Goal: Check status: Check status

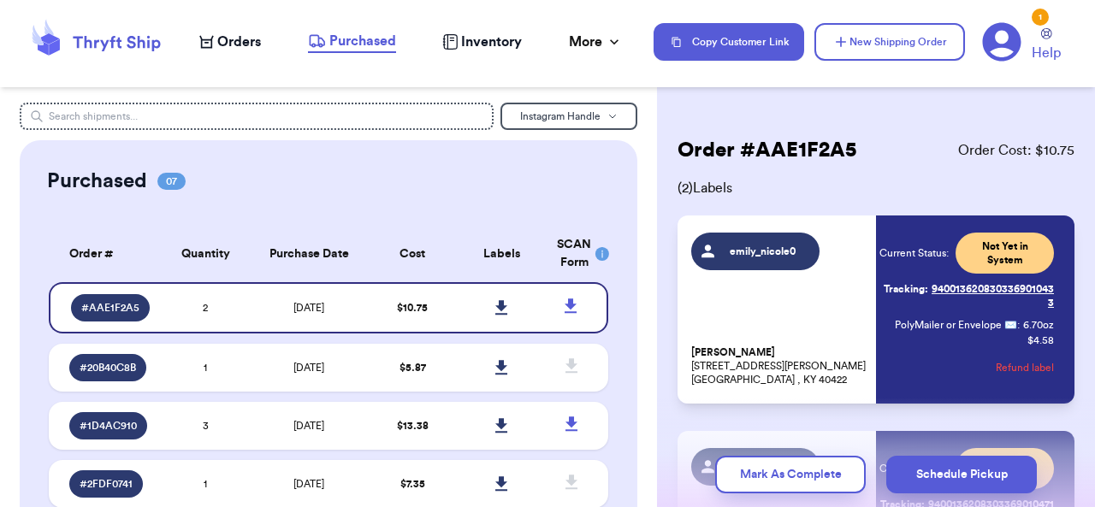
scroll to position [249, 0]
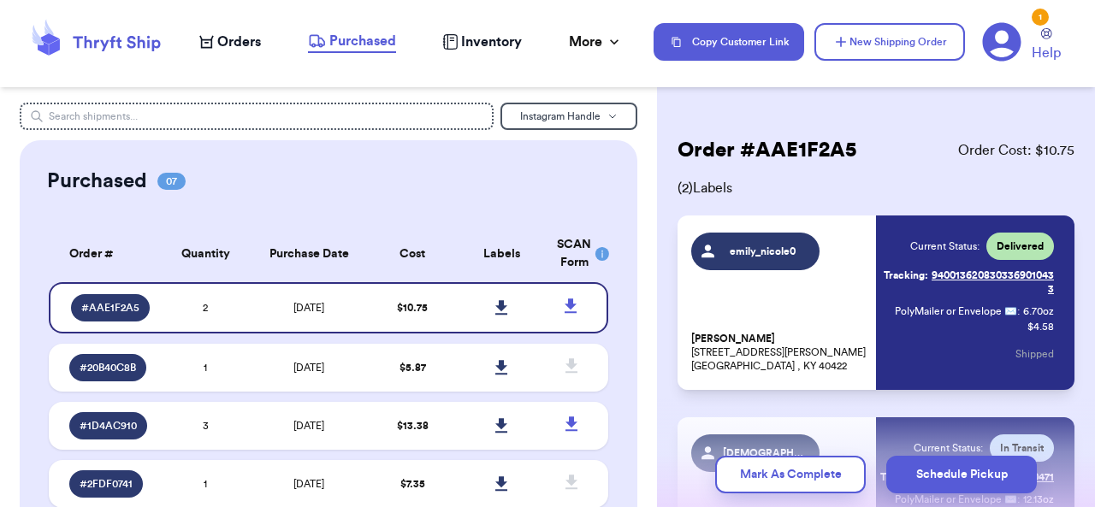
scroll to position [221, 0]
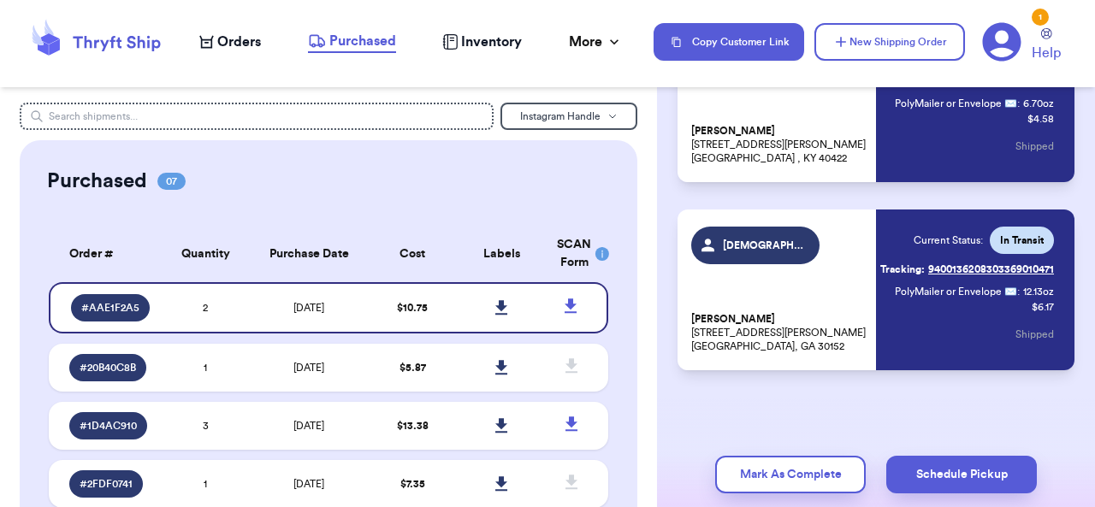
click at [1029, 256] on link "Tracking: 9400136208303369010471" at bounding box center [967, 269] width 174 height 27
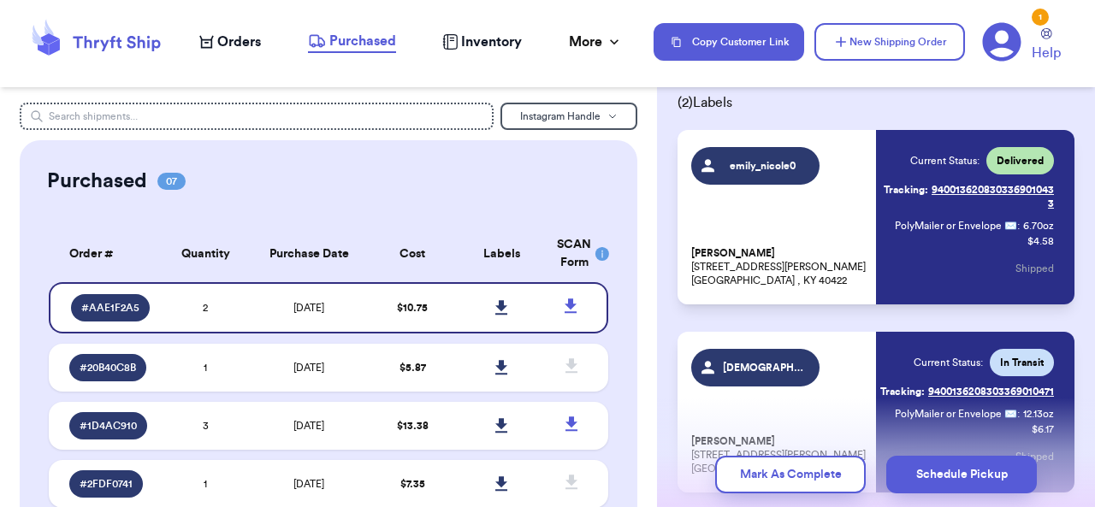
scroll to position [0, 0]
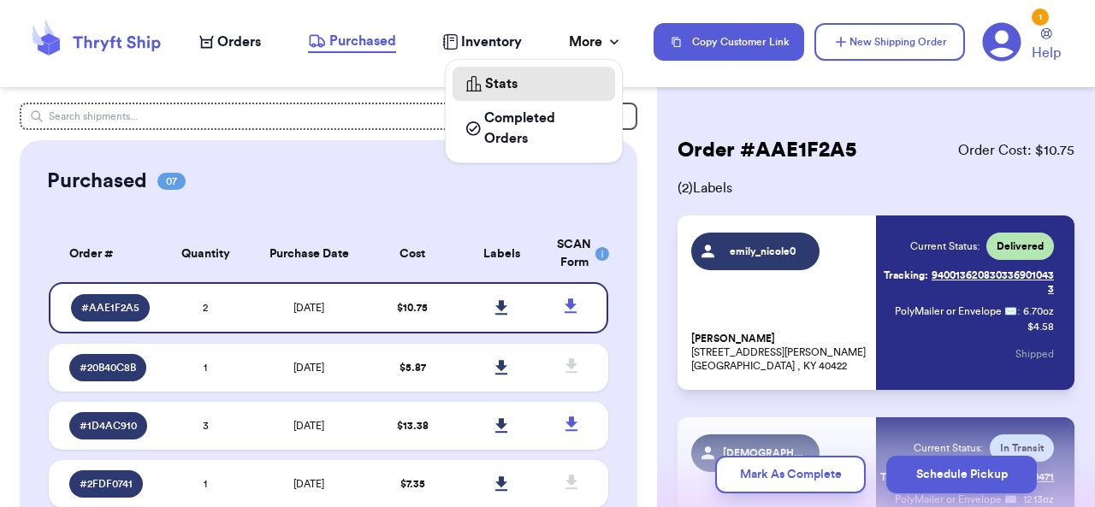
click at [485, 78] on span "Stats" at bounding box center [501, 84] width 32 height 21
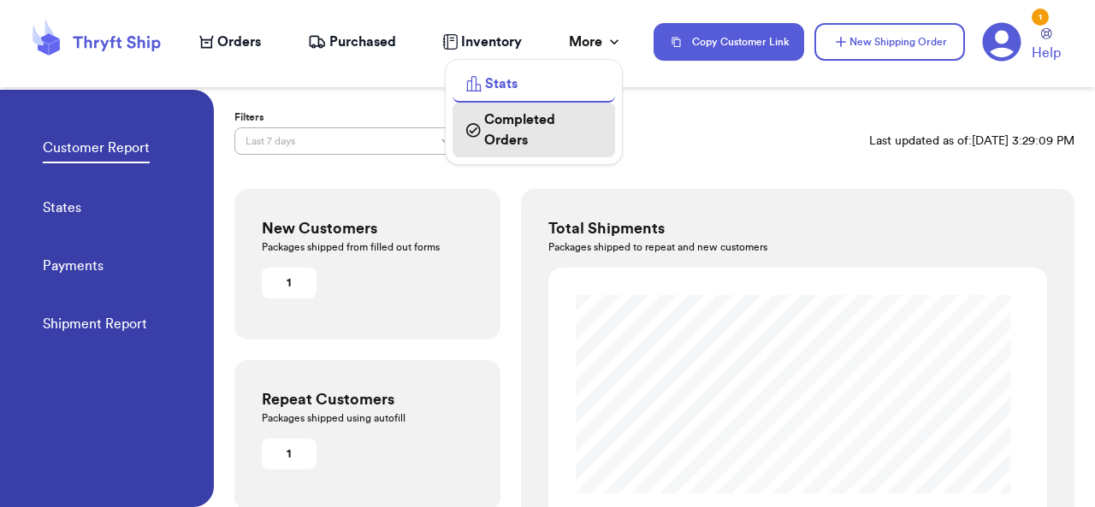
click at [556, 109] on span "Completed Orders" at bounding box center [542, 129] width 117 height 41
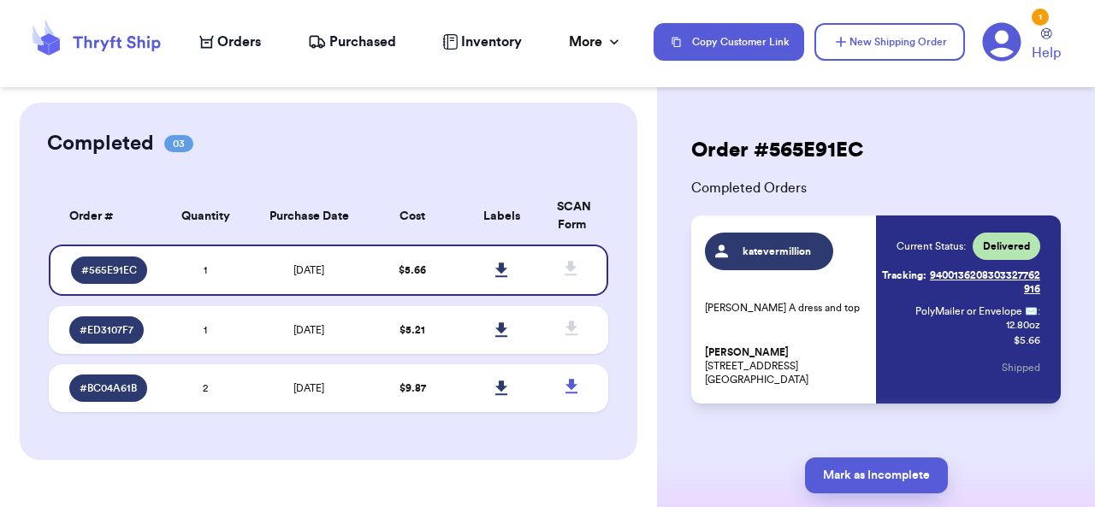
click at [641, 210] on div "Completed 03 Order # Qty Labels SCAN # 565E91EC 1 # ED3107F7 1 # BC04A61B 2 Ord…" at bounding box center [328, 281] width 657 height 357
click at [347, 121] on div "Completed 03 Order # Qty Labels SCAN # 565E91EC 1 # ED3107F7 1 # BC04A61B 2 Ord…" at bounding box center [328, 281] width 617 height 357
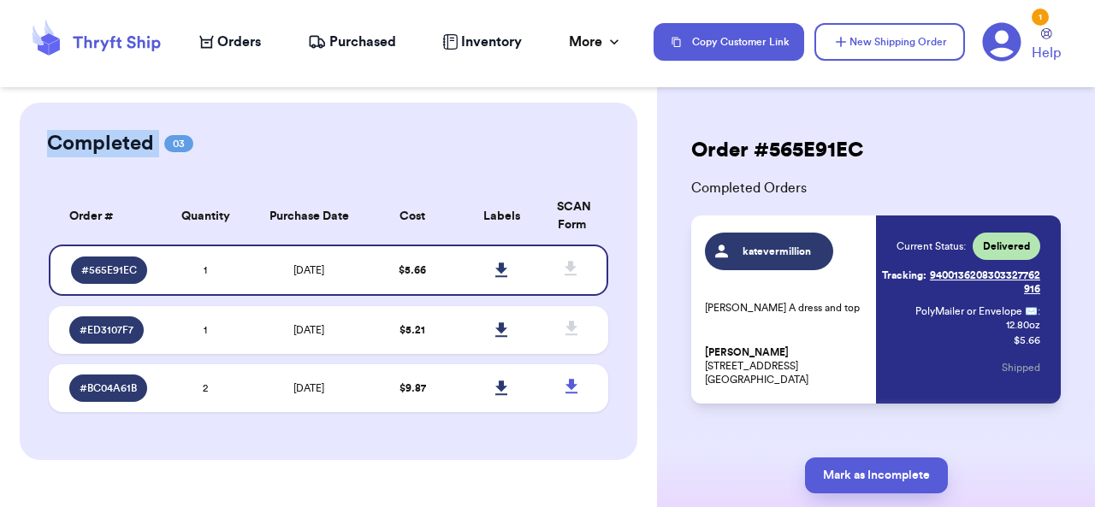
click at [236, 38] on span "Orders" at bounding box center [239, 42] width 44 height 21
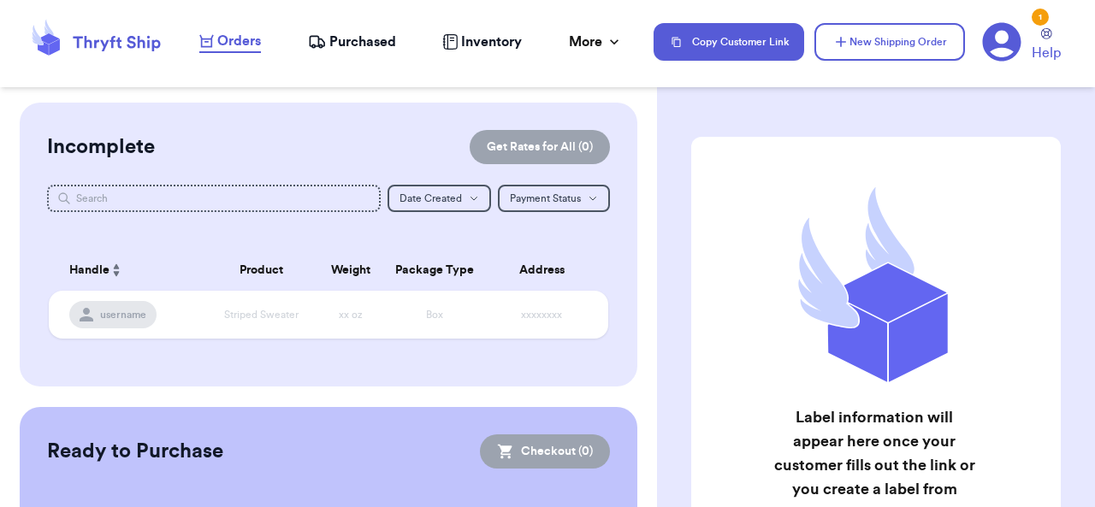
click at [351, 34] on span "Purchased" at bounding box center [362, 42] width 67 height 21
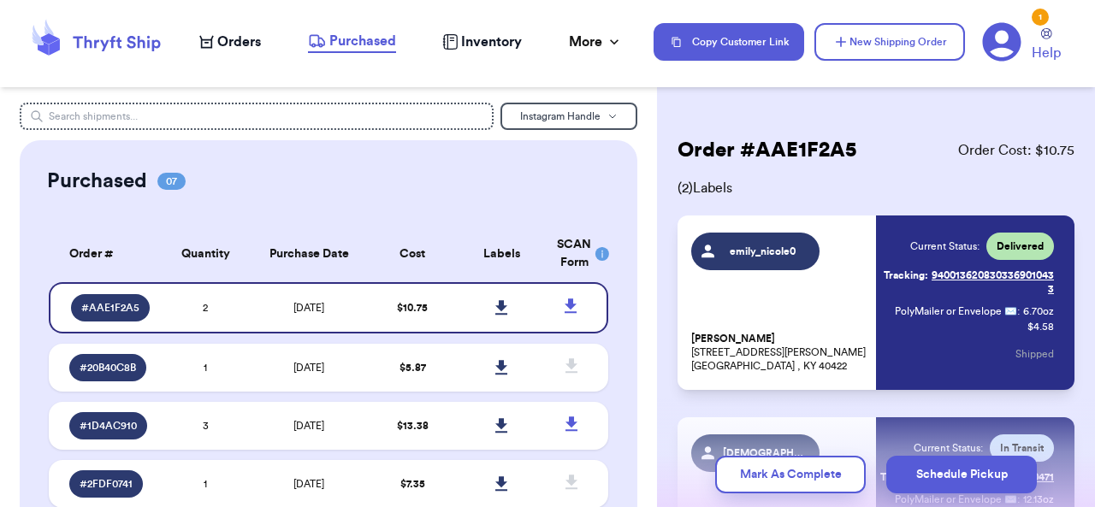
click at [604, 31] on div "Orders Purchased Inventory More Stats Completed Orders" at bounding box center [417, 42] width 437 height 22
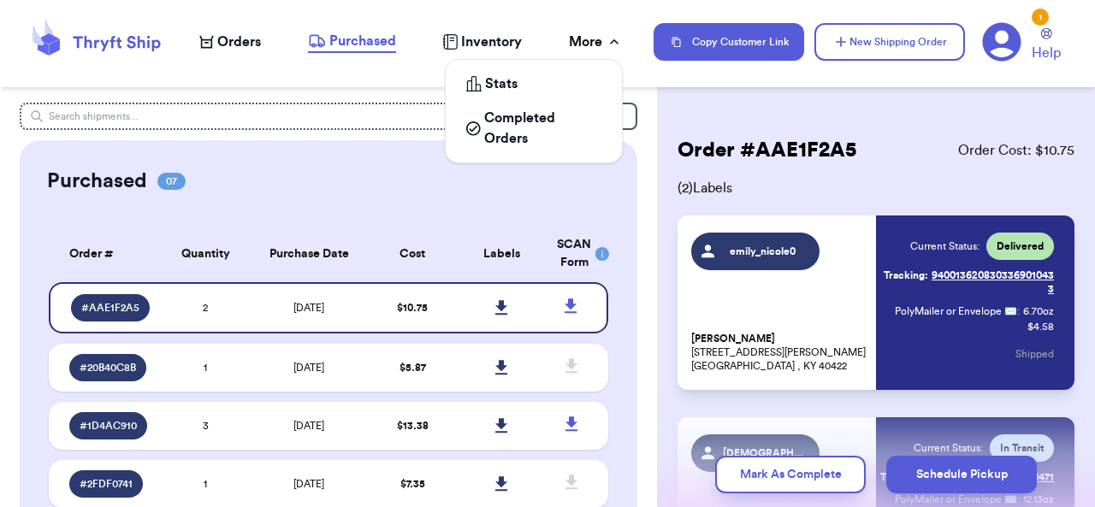
click at [598, 47] on div "More" at bounding box center [596, 42] width 54 height 21
click at [598, 45] on div "More" at bounding box center [596, 42] width 54 height 21
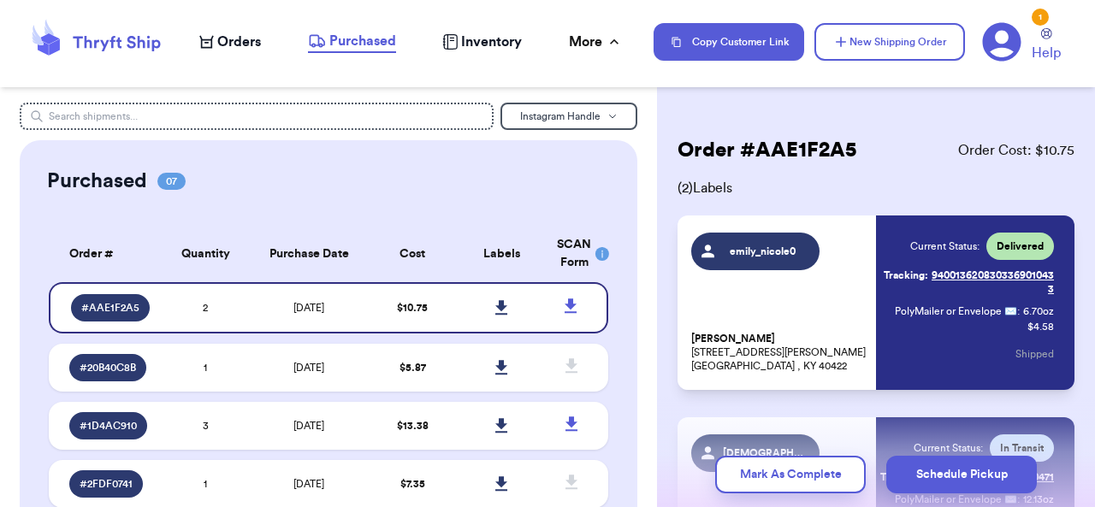
click at [483, 38] on span "Inventory" at bounding box center [491, 42] width 61 height 21
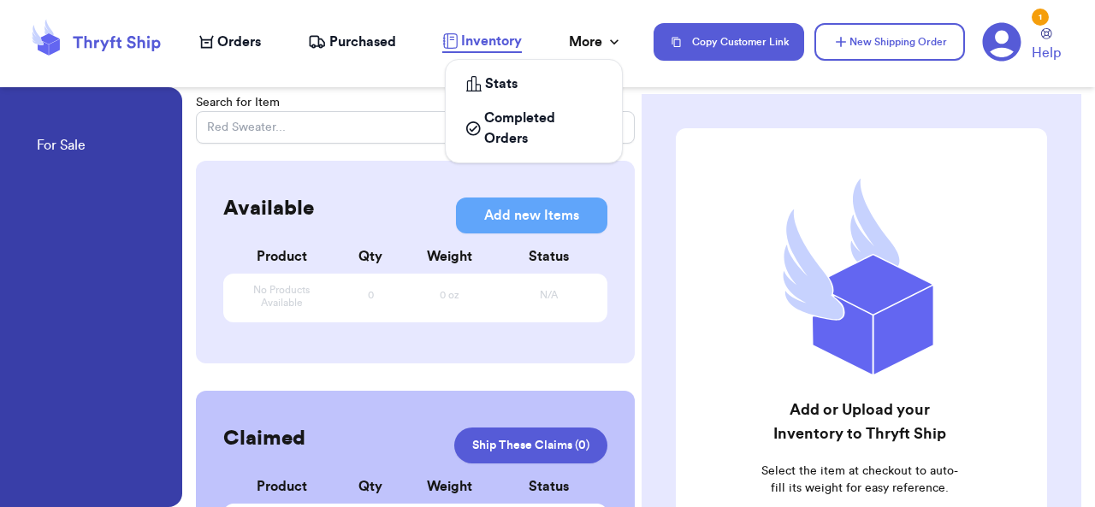
click at [599, 48] on div "More" at bounding box center [596, 42] width 54 height 21
click at [1048, 25] on div "1 Help" at bounding box center [1028, 42] width 92 height 42
click at [1039, 21] on div "1" at bounding box center [1039, 17] width 17 height 17
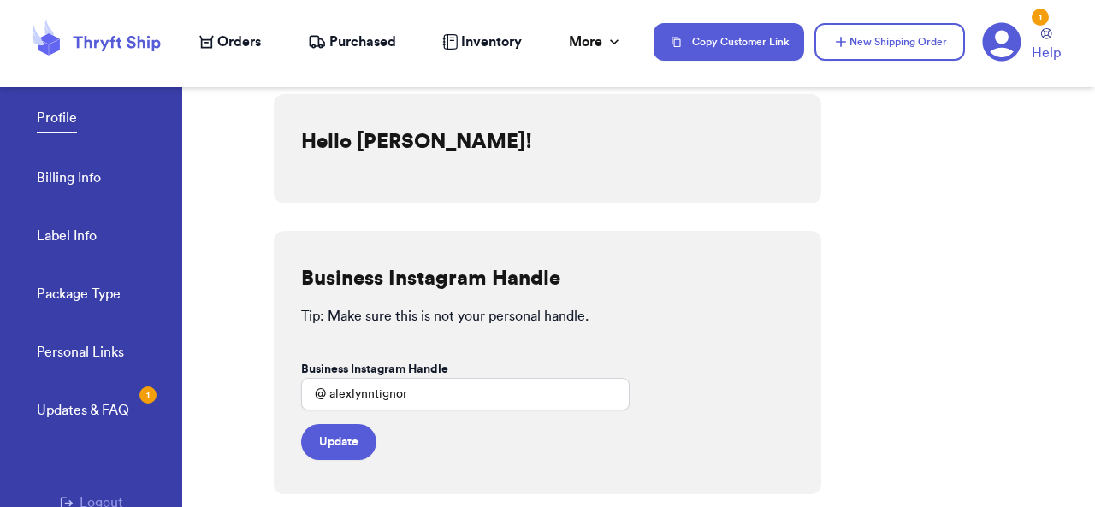
click at [96, 409] on div "Updates & FAQ 1" at bounding box center [83, 410] width 92 height 21
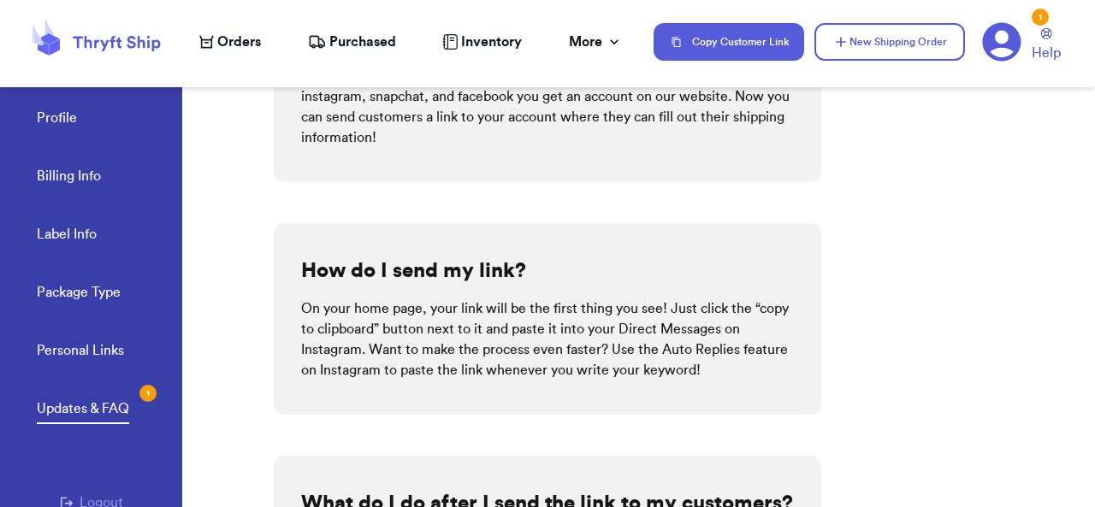
scroll to position [304, 0]
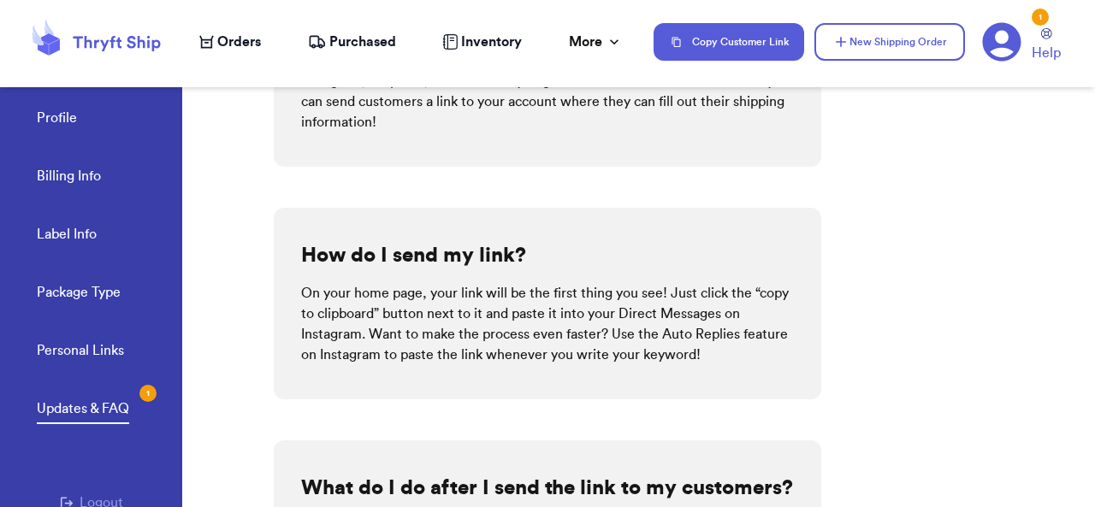
click at [70, 44] on icon at bounding box center [95, 42] width 137 height 46
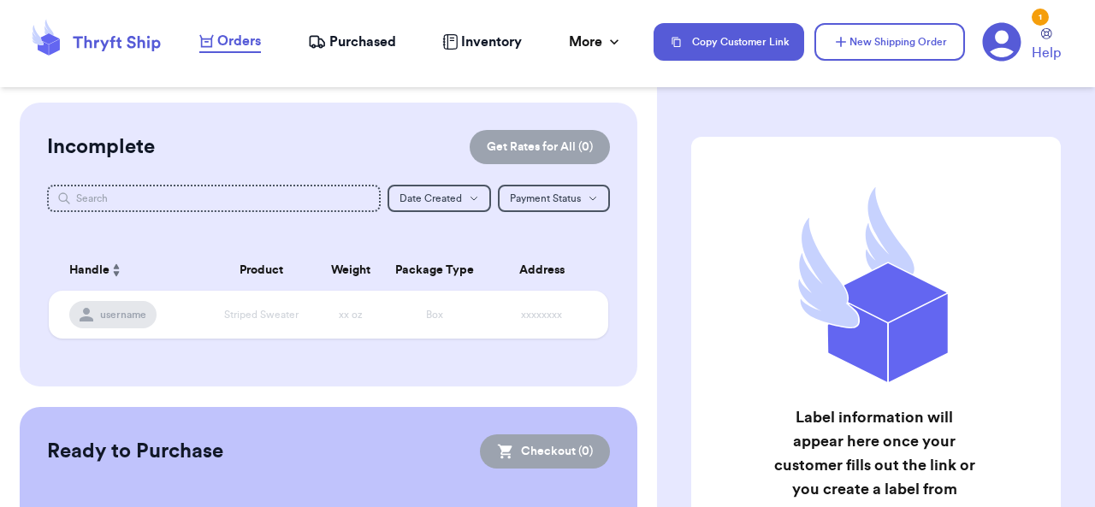
click at [688, 122] on div "Label information will appear here once your customer fills out the link or you…" at bounding box center [876, 432] width 438 height 658
click at [1004, 43] on icon at bounding box center [1001, 41] width 39 height 39
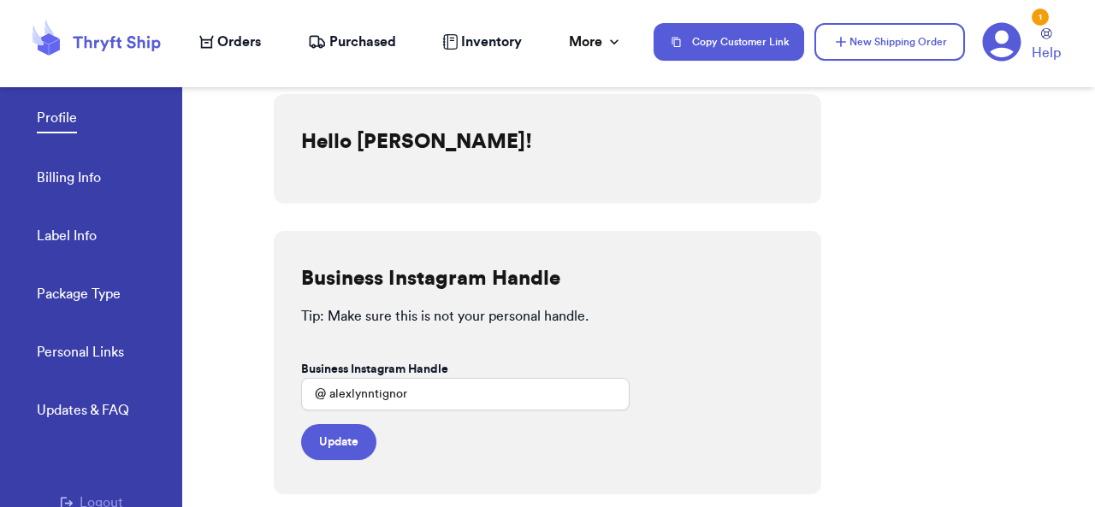
click at [1042, 24] on div "1" at bounding box center [1039, 17] width 17 height 17
click at [1039, 15] on div "1" at bounding box center [1039, 17] width 17 height 17
